Goal: Book appointment/travel/reservation

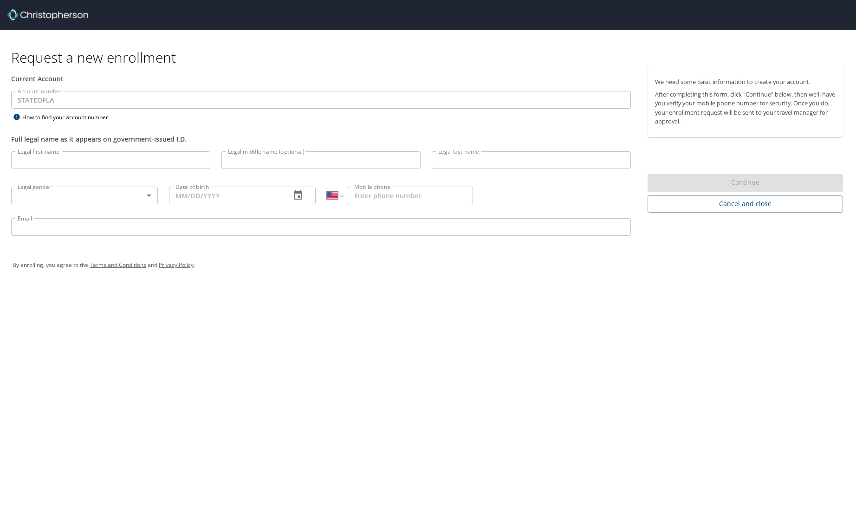
select select "US"
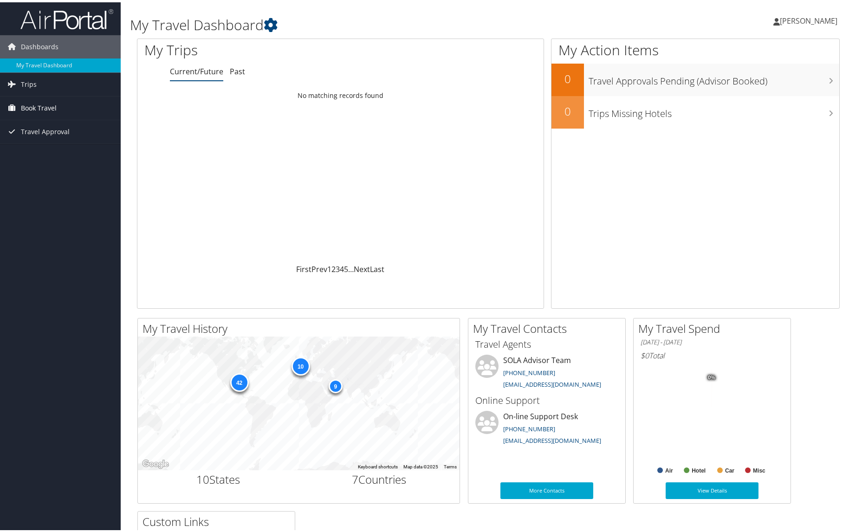
click at [38, 107] on span "Book Travel" at bounding box center [39, 105] width 36 height 23
click at [45, 126] on link "Approval Request (Beta)" at bounding box center [60, 124] width 121 height 14
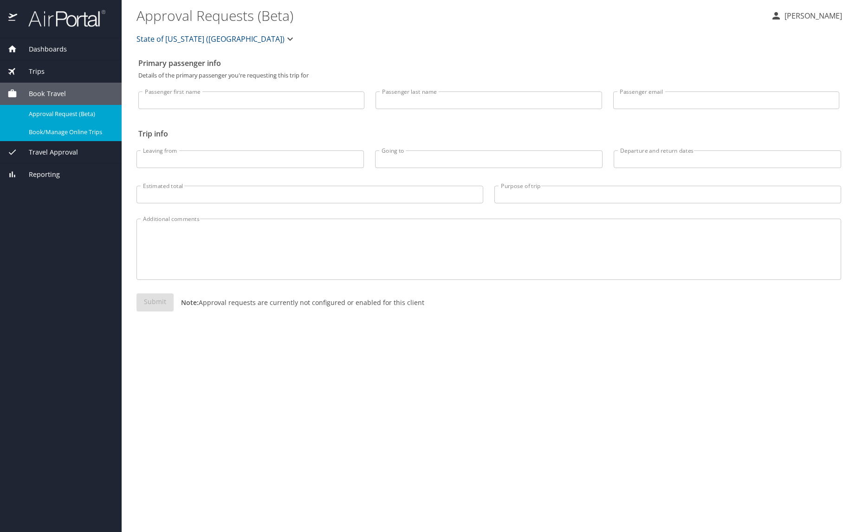
click at [67, 136] on span "Book/Manage Online Trips" at bounding box center [70, 132] width 82 height 9
